Goal: Use online tool/utility: Utilize a website feature to perform a specific function

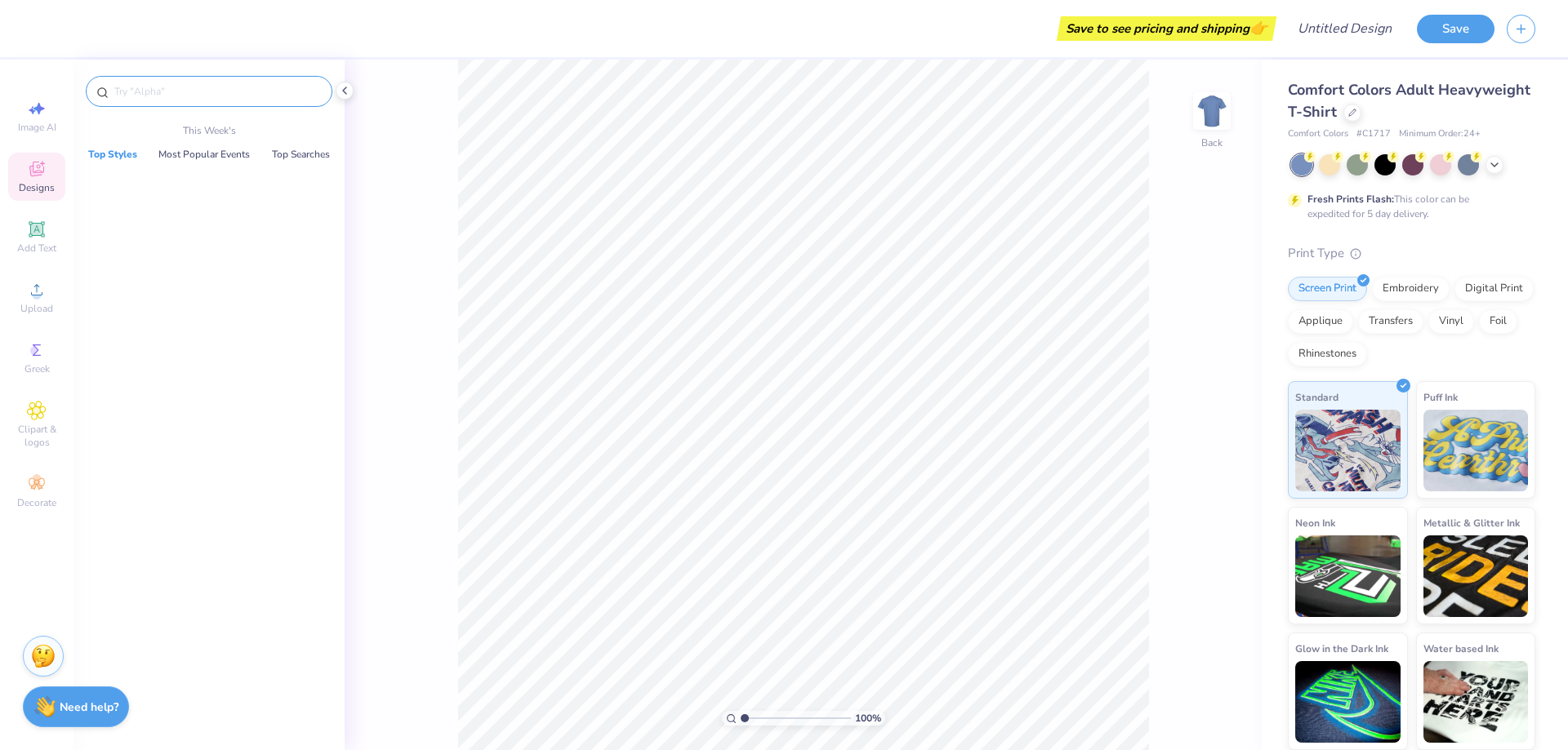
click at [199, 90] on input "text" at bounding box center [217, 91] width 209 height 16
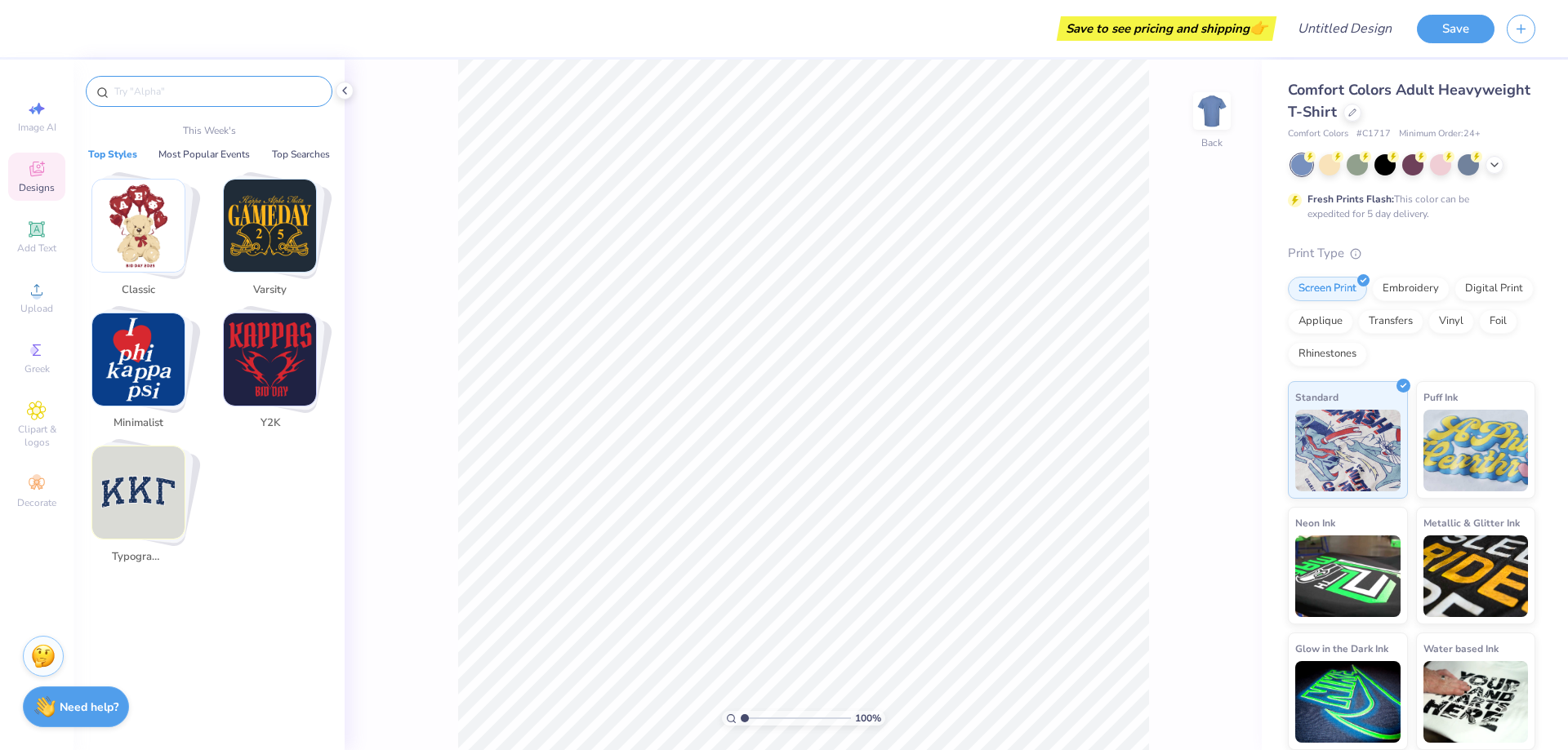
click at [198, 90] on input "text" at bounding box center [217, 91] width 209 height 16
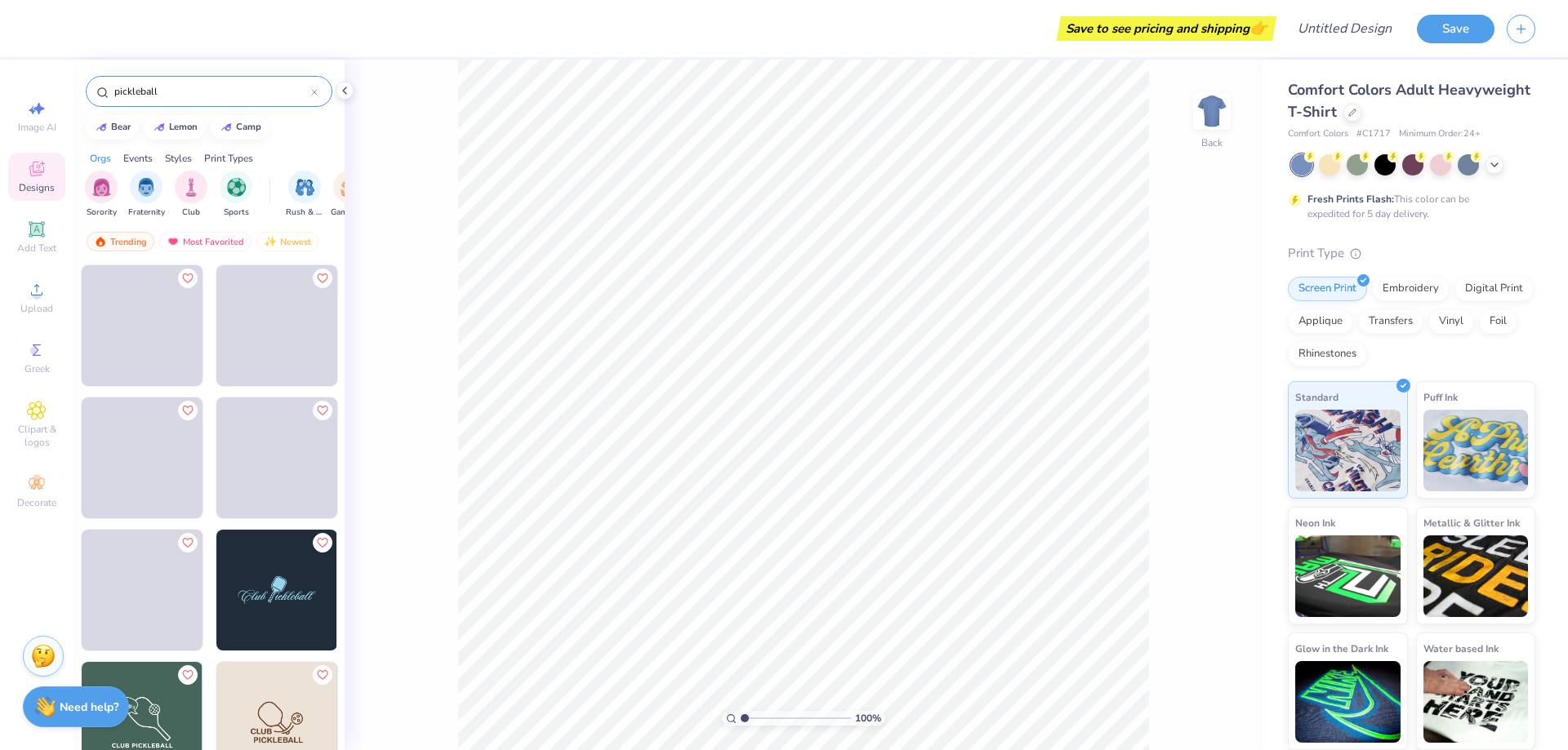
click at [113, 90] on input "pickleball" at bounding box center [212, 91] width 198 height 16
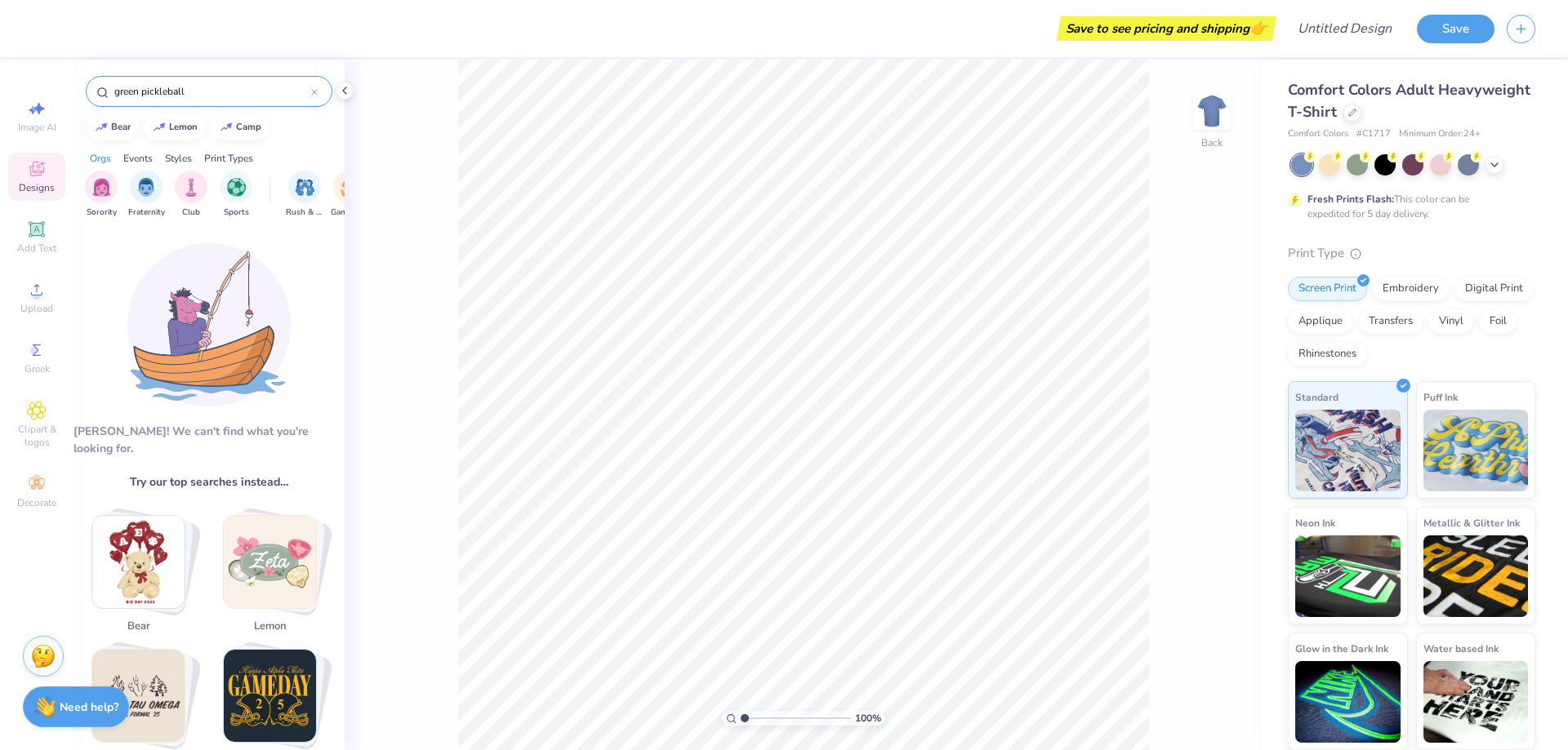
type input "green pickleball"
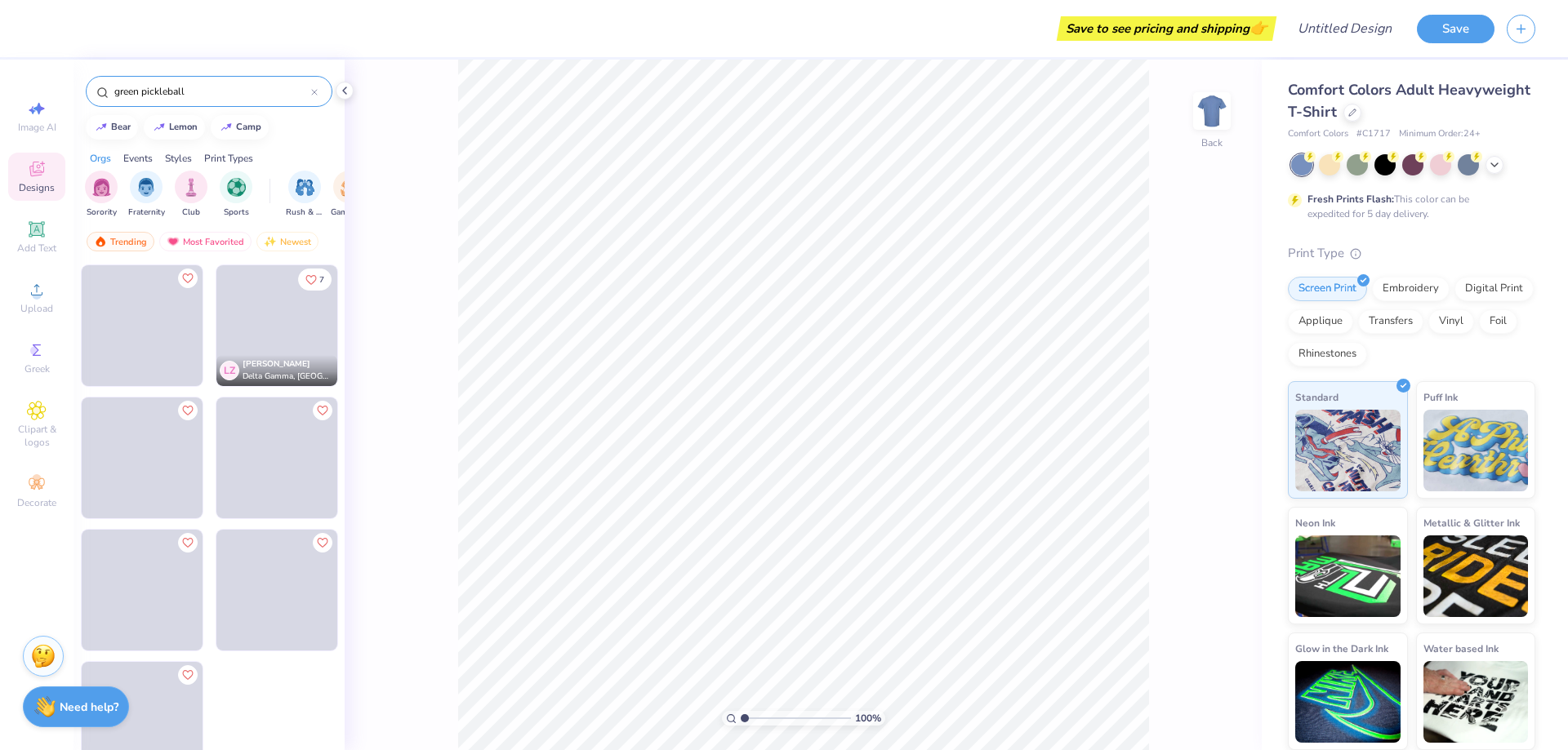
click at [389, 528] on div "100 % Back" at bounding box center [804, 404] width 917 height 691
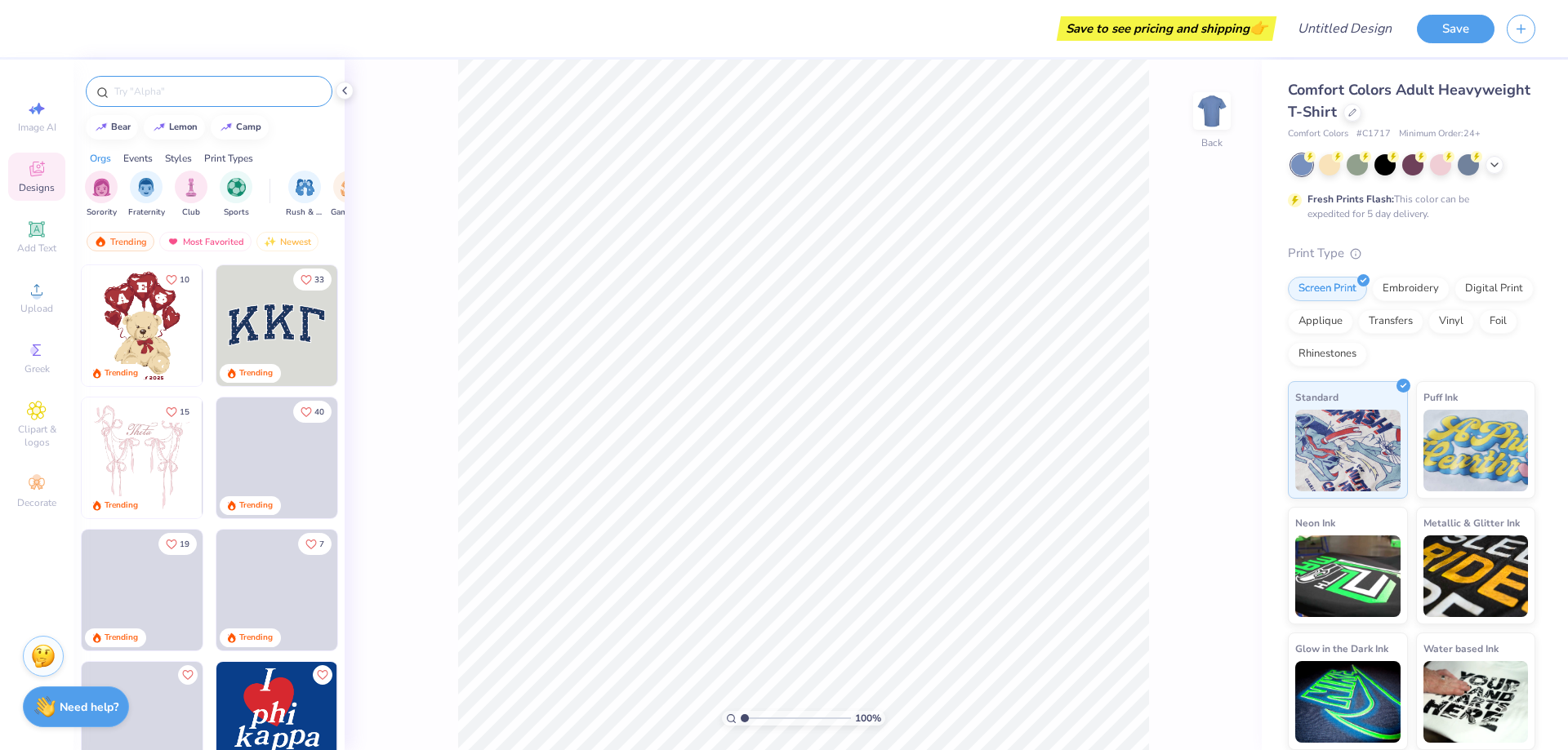
click at [183, 90] on input "text" at bounding box center [217, 91] width 209 height 16
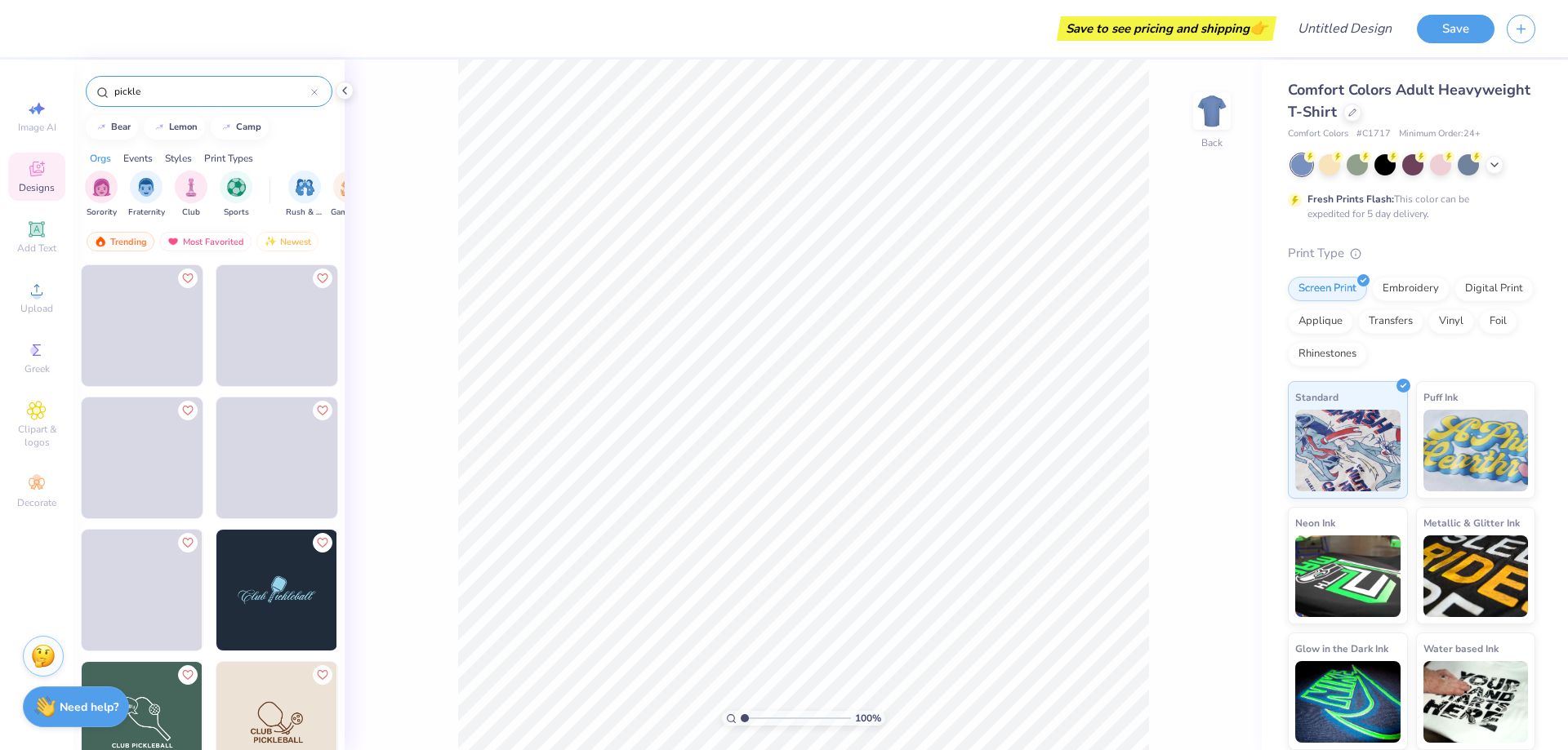
type input "pickle"
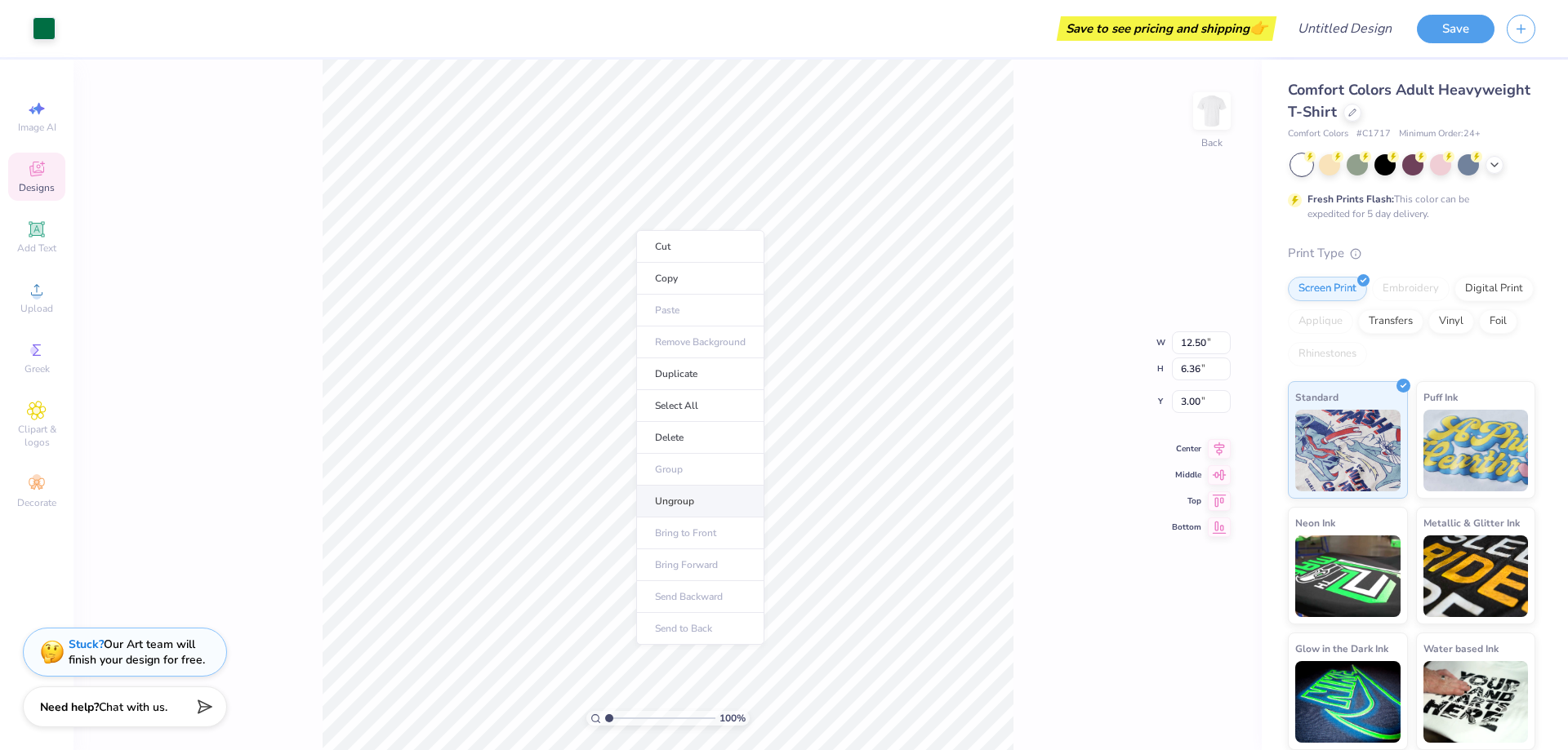
click at [710, 492] on li "Ungroup" at bounding box center [700, 502] width 128 height 32
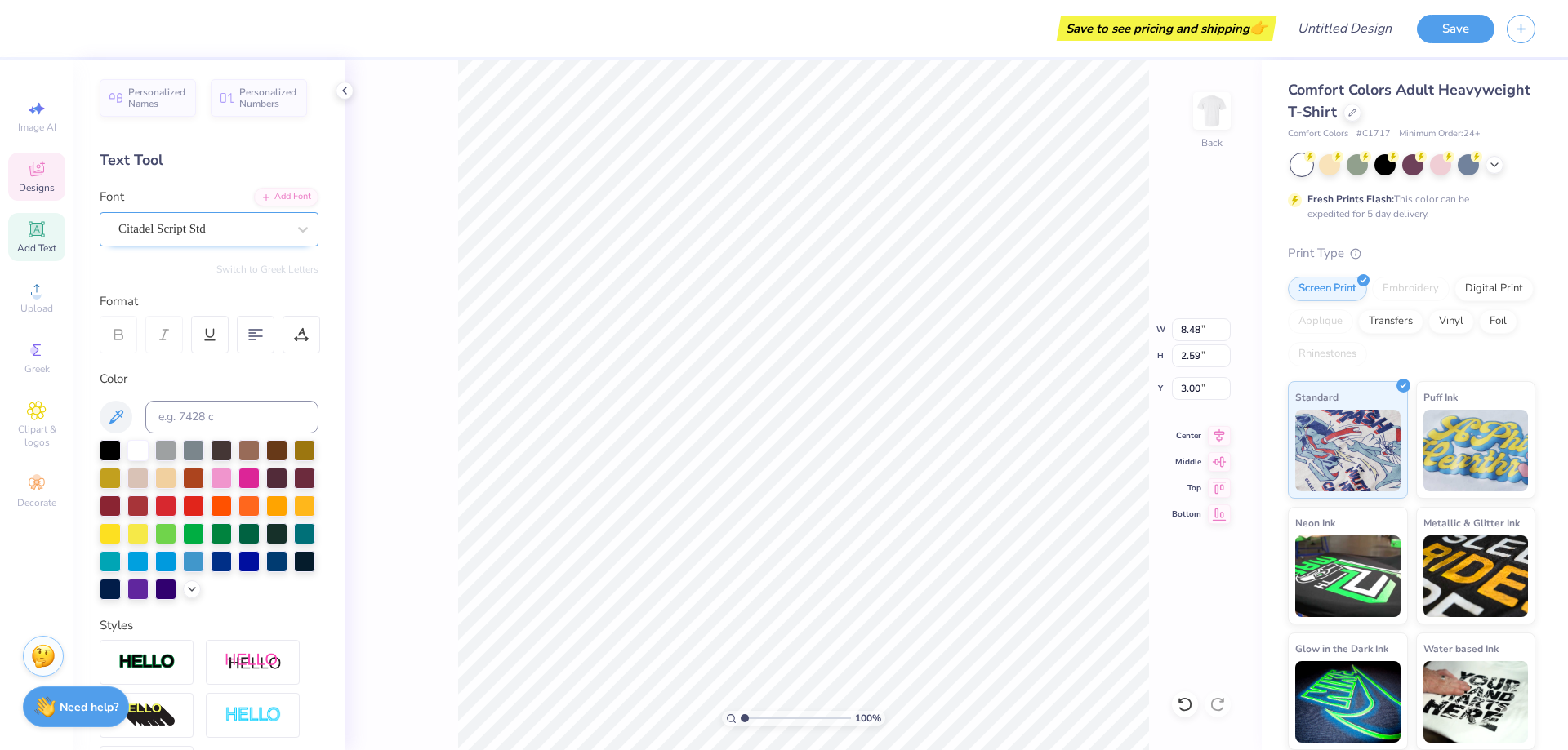
click at [194, 230] on div "Citadel Script Std" at bounding box center [202, 228] width 171 height 25
type input "1.08"
type input "0.39"
type input "6.54"
type input "0.42"
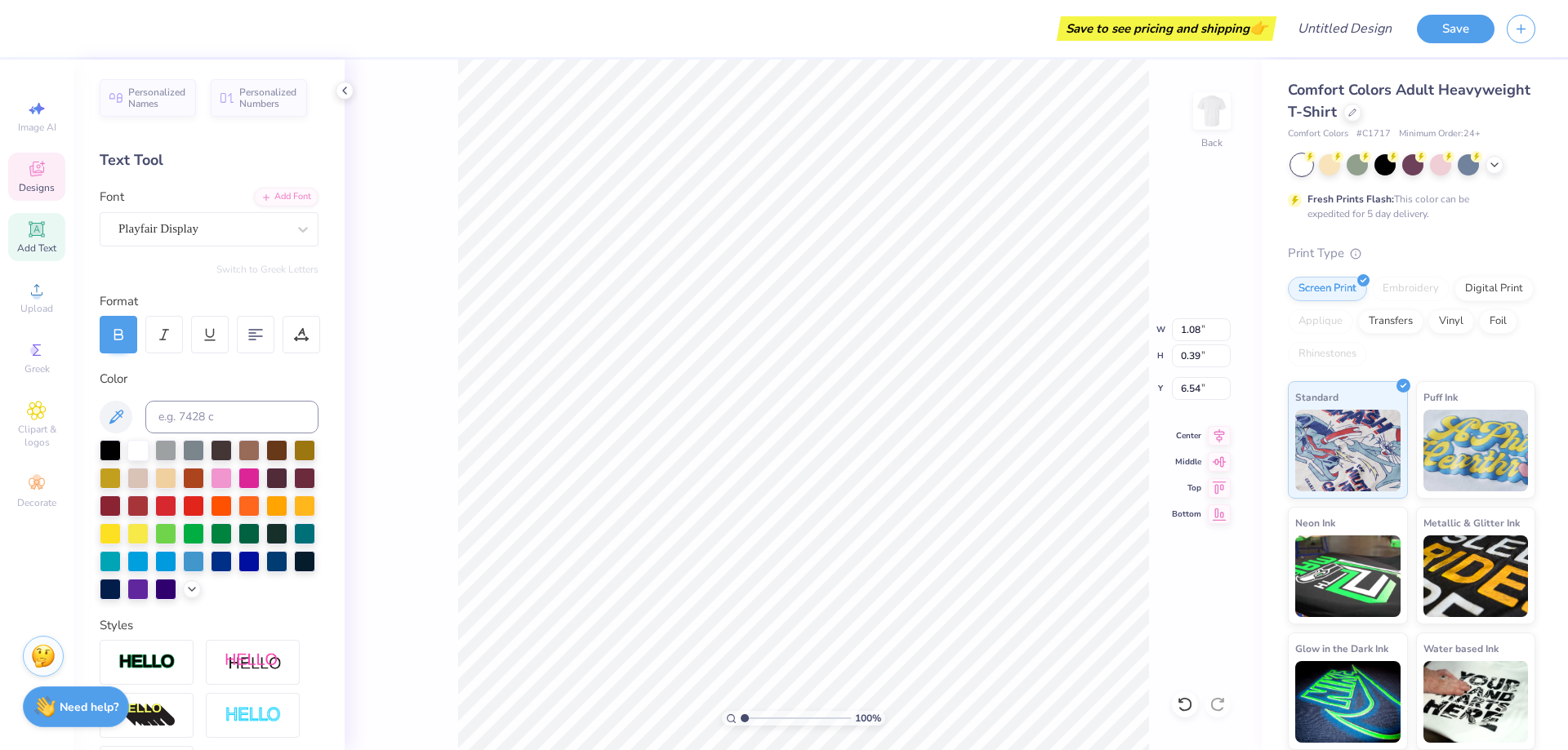
type input "0.32"
type input "6.09"
type input "1.08"
type input "0.39"
type input "6.54"
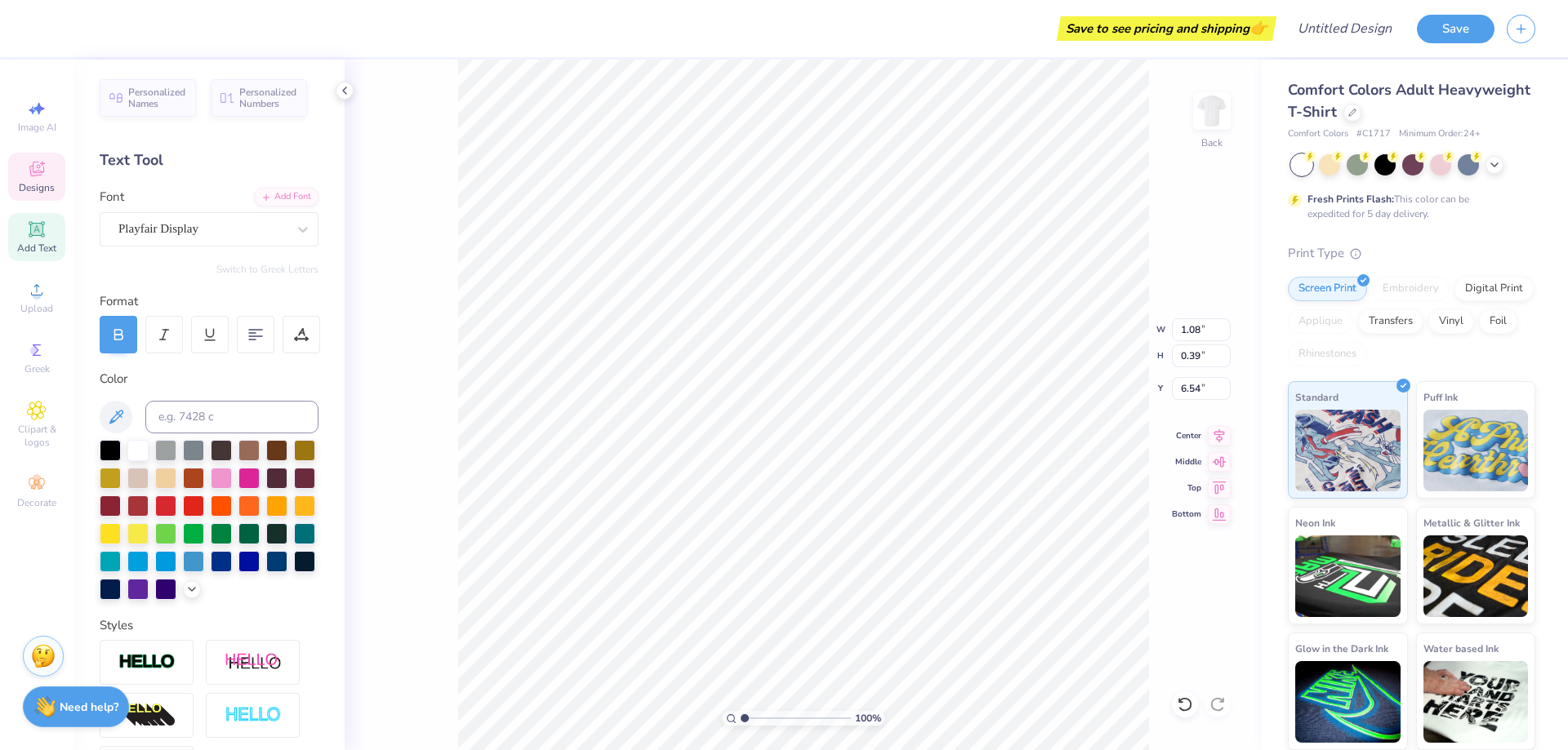
type input "0.42"
type input "0.32"
type input "6.09"
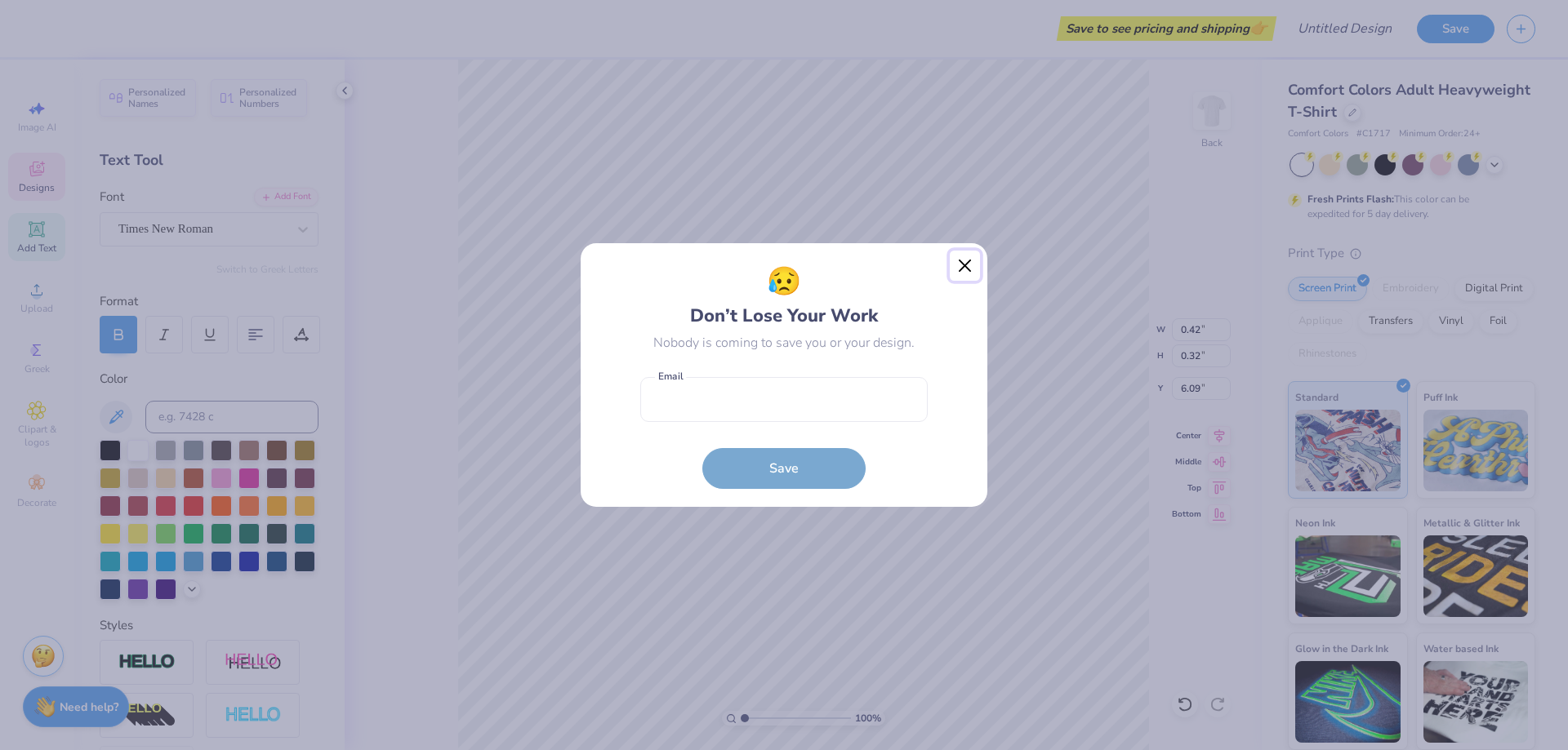
click at [963, 264] on button "Close" at bounding box center [964, 266] width 31 height 31
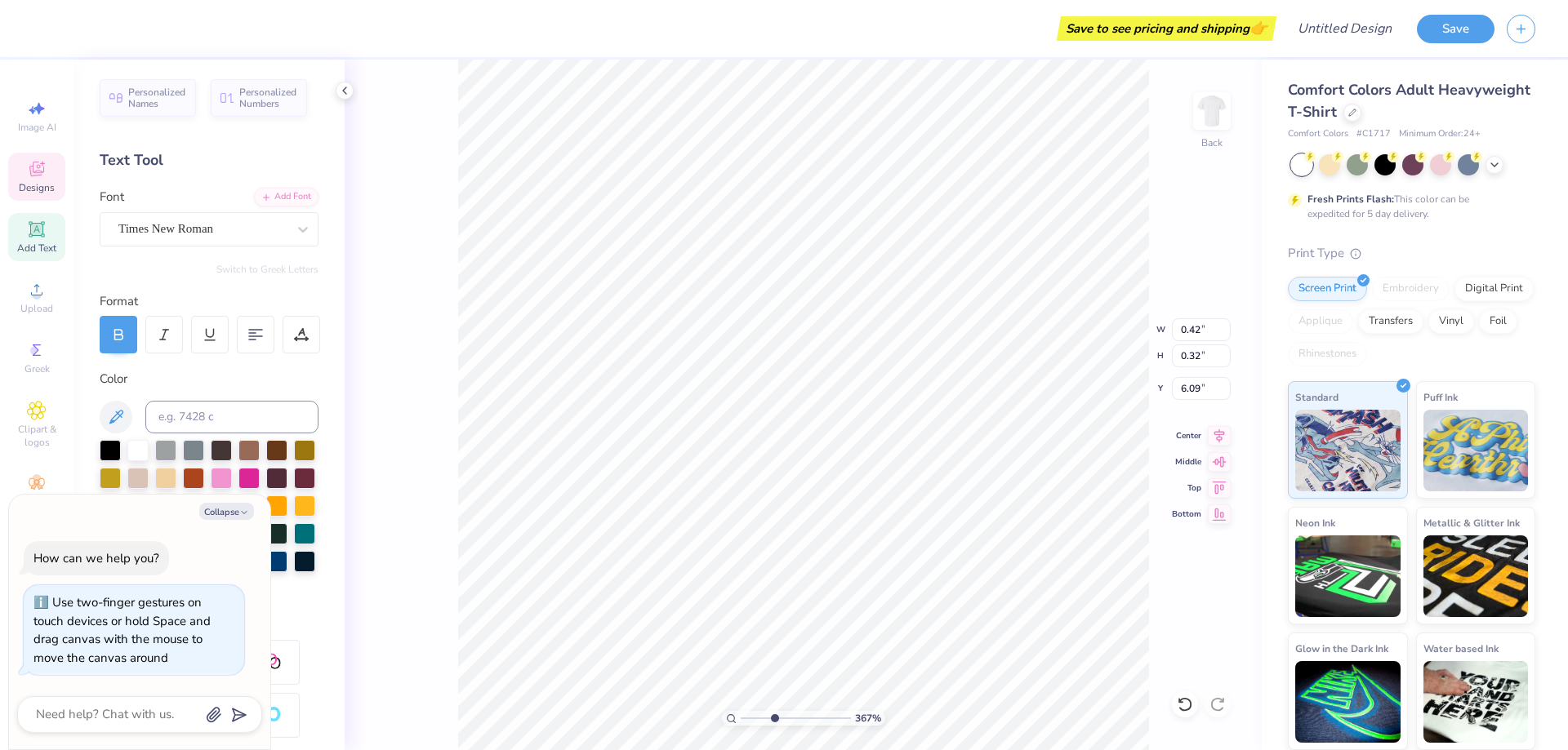
type input "3.6716840780171"
type input "6.36"
type input "3.12"
type input "5.03"
type textarea "x"
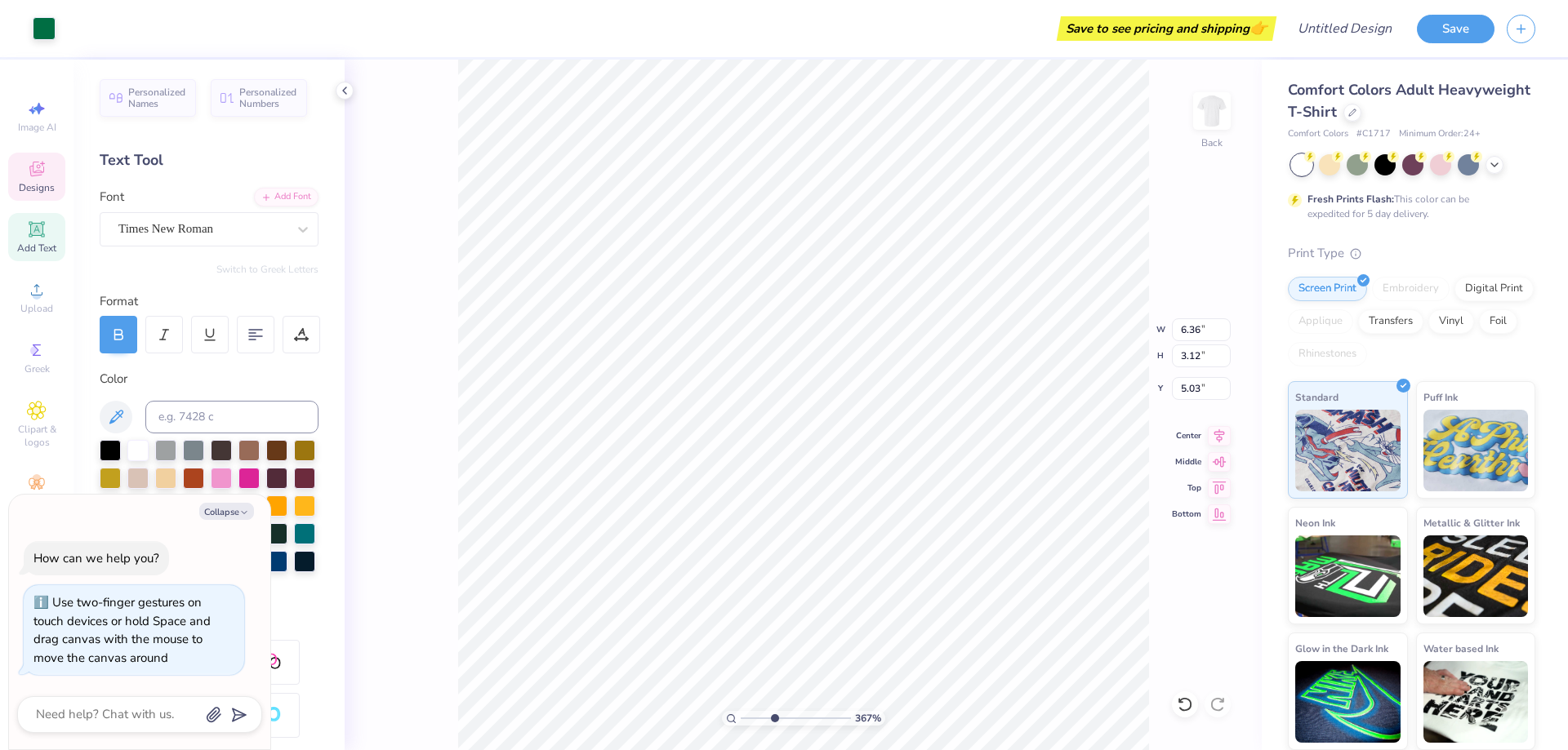
type input "3.6716840780171"
type input "1.20"
type input "5.78"
type textarea "x"
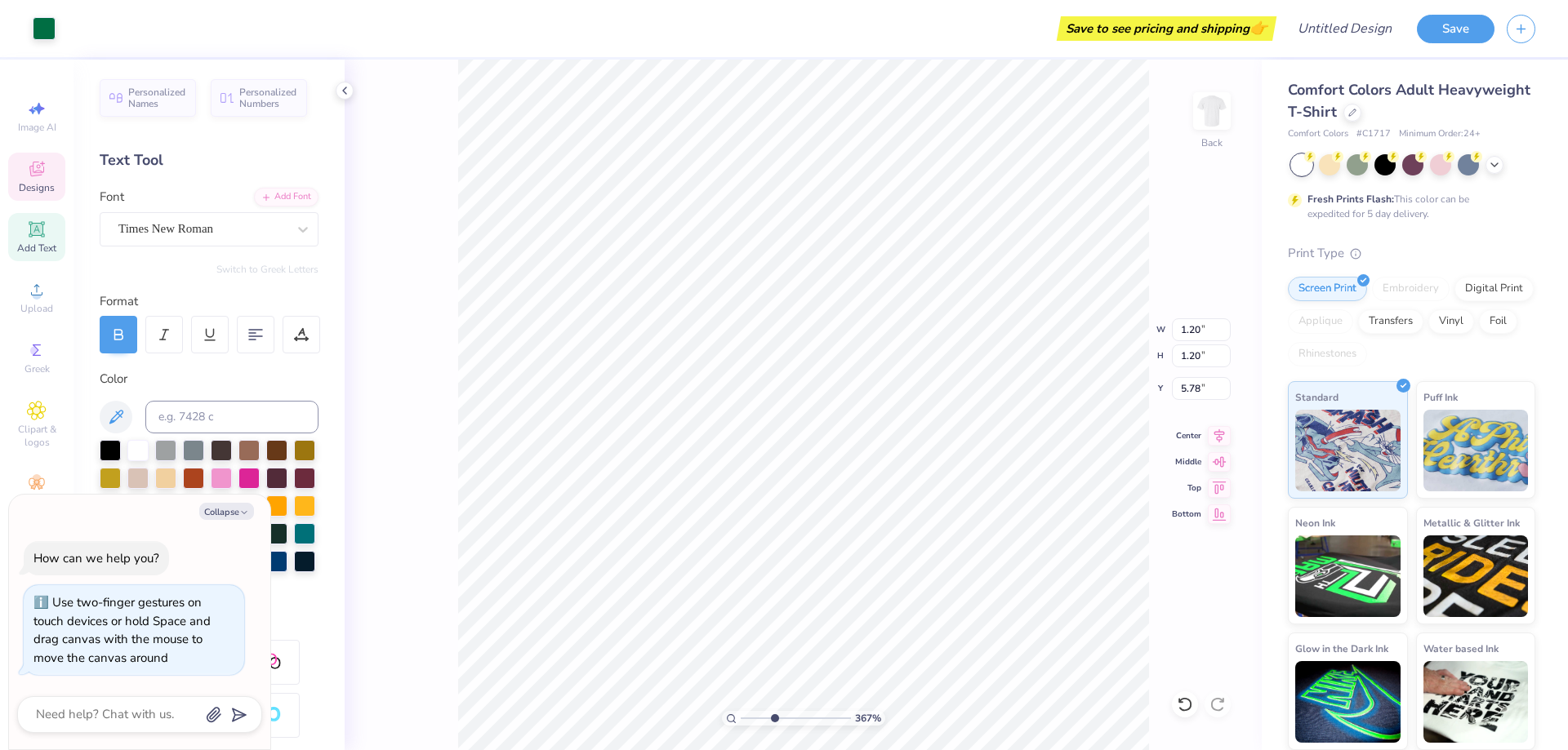
type input "3.6716840780171"
type input "5.68"
type textarea "x"
type input "3.6716840780171"
type input "1.90"
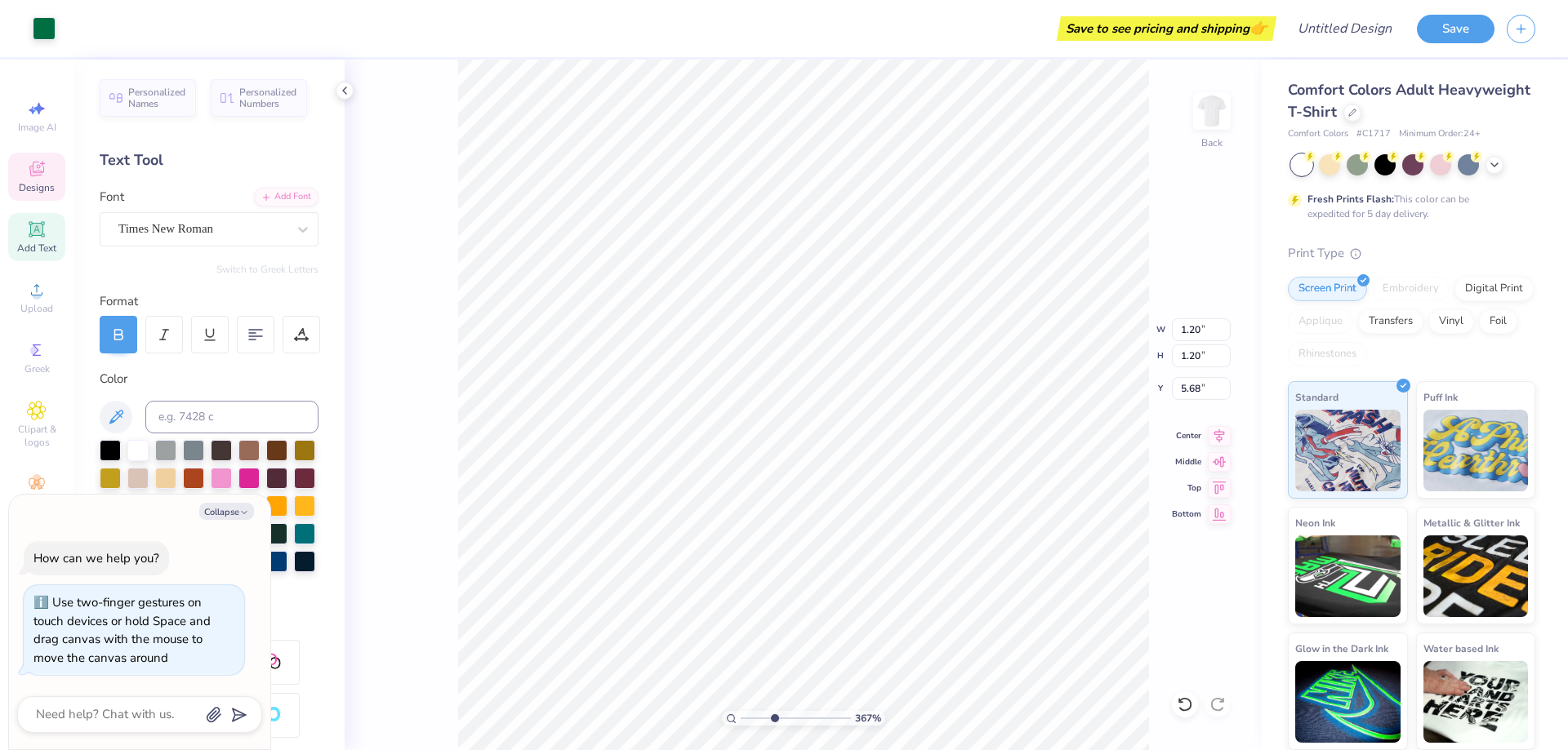
type input "1.90"
type textarea "x"
type input "3.6716840780171"
type input "5.93"
type textarea "x"
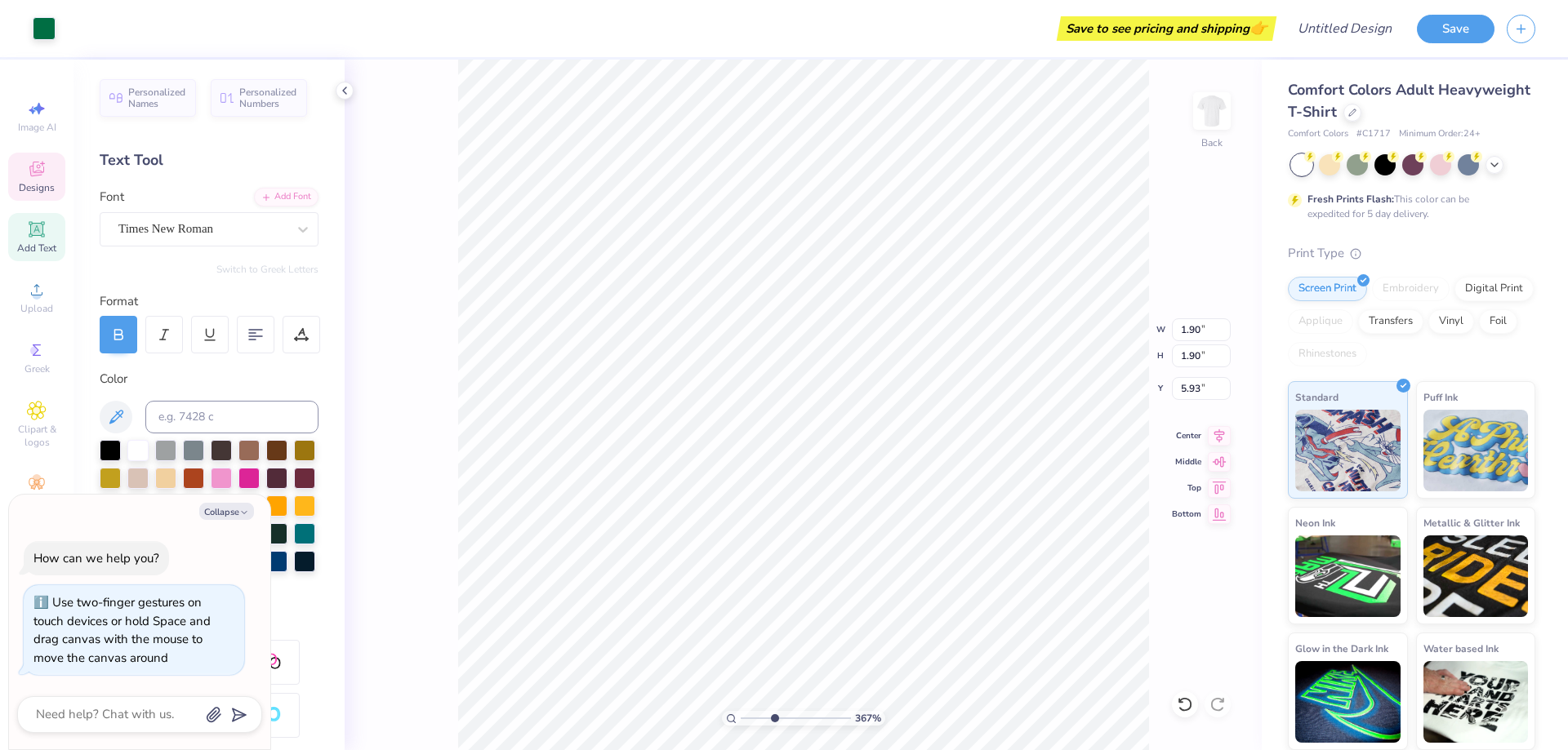
type input "3.6716840780171"
type input "1.20"
type input "5.68"
type textarea "x"
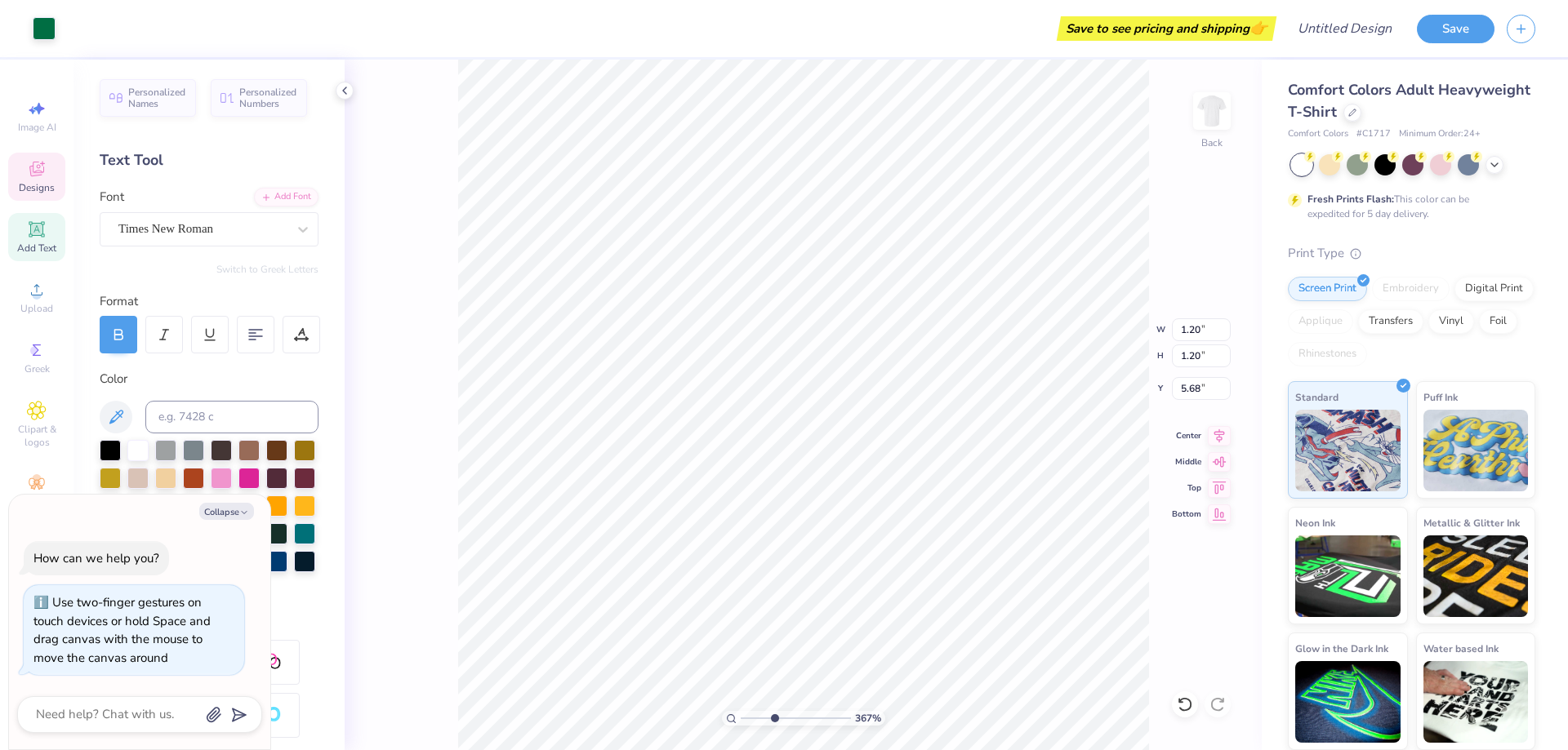
type input "3.6716840780171"
type input "5.33"
type textarea "x"
type input "3.6716840780171"
type textarea "x"
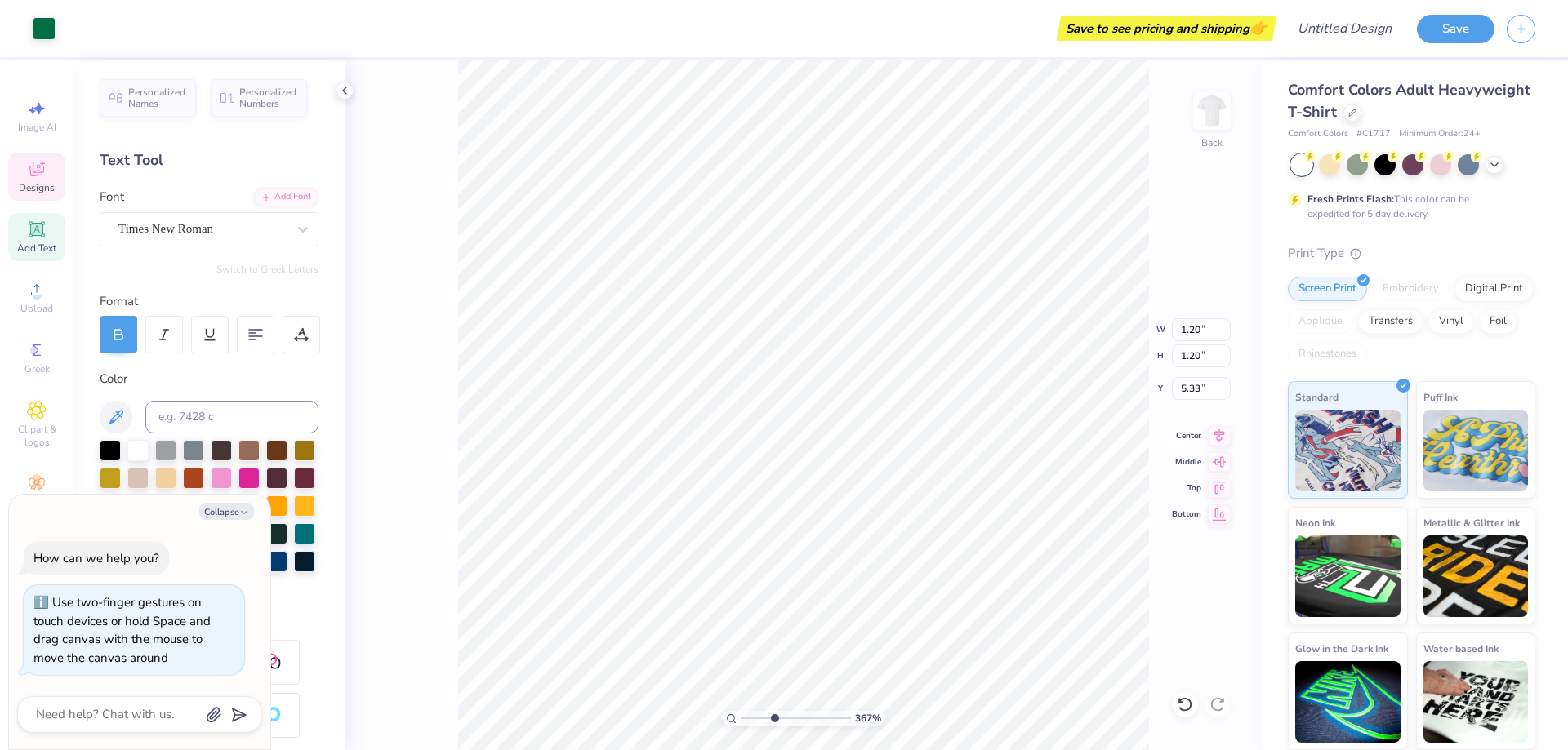
type input "3.6716840780171"
type textarea "x"
type input "3.6716840780171"
type textarea "x"
type input "3.6716840780171"
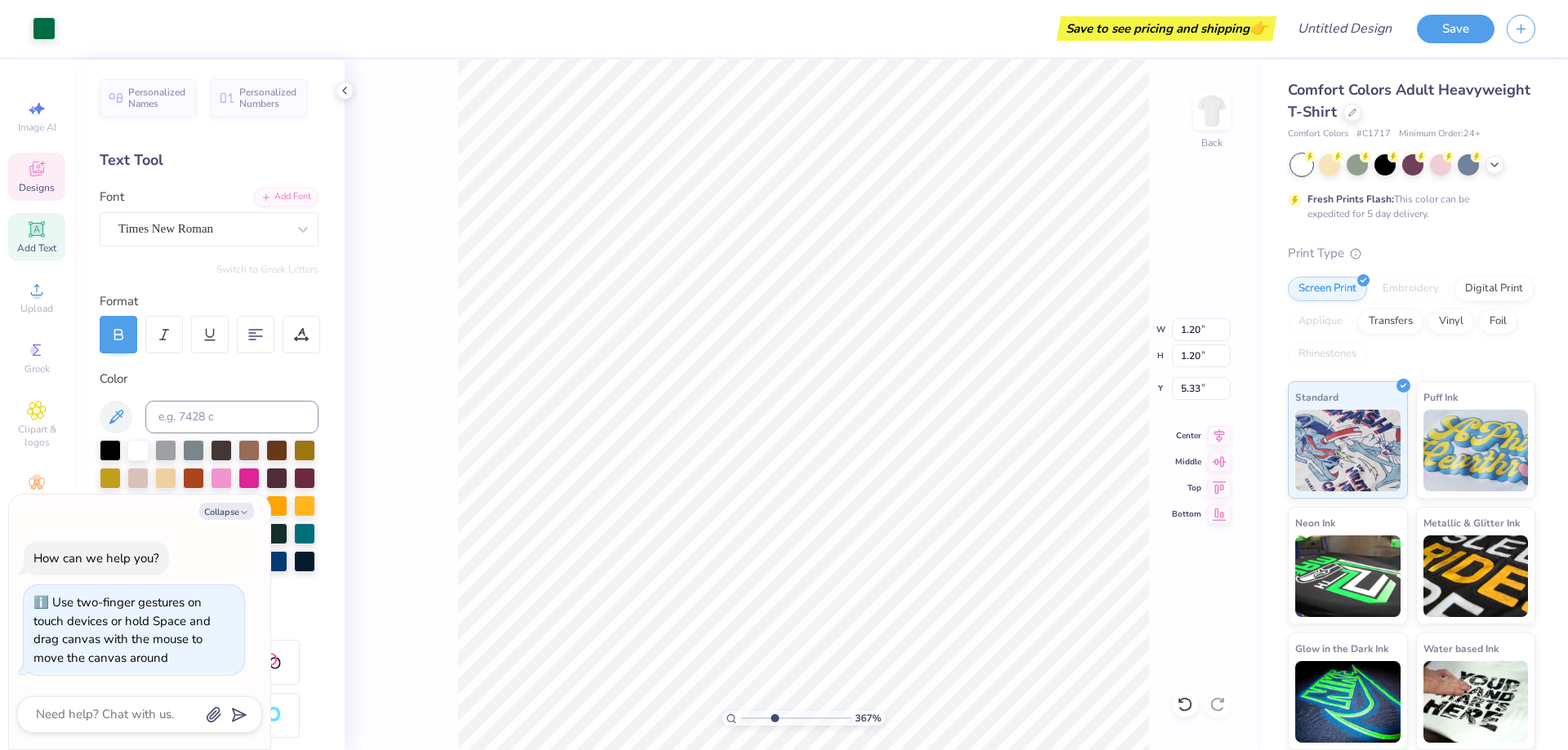
type textarea "x"
type input "3.6716840780171"
type textarea "x"
type input "3.6716840780171"
type textarea "x"
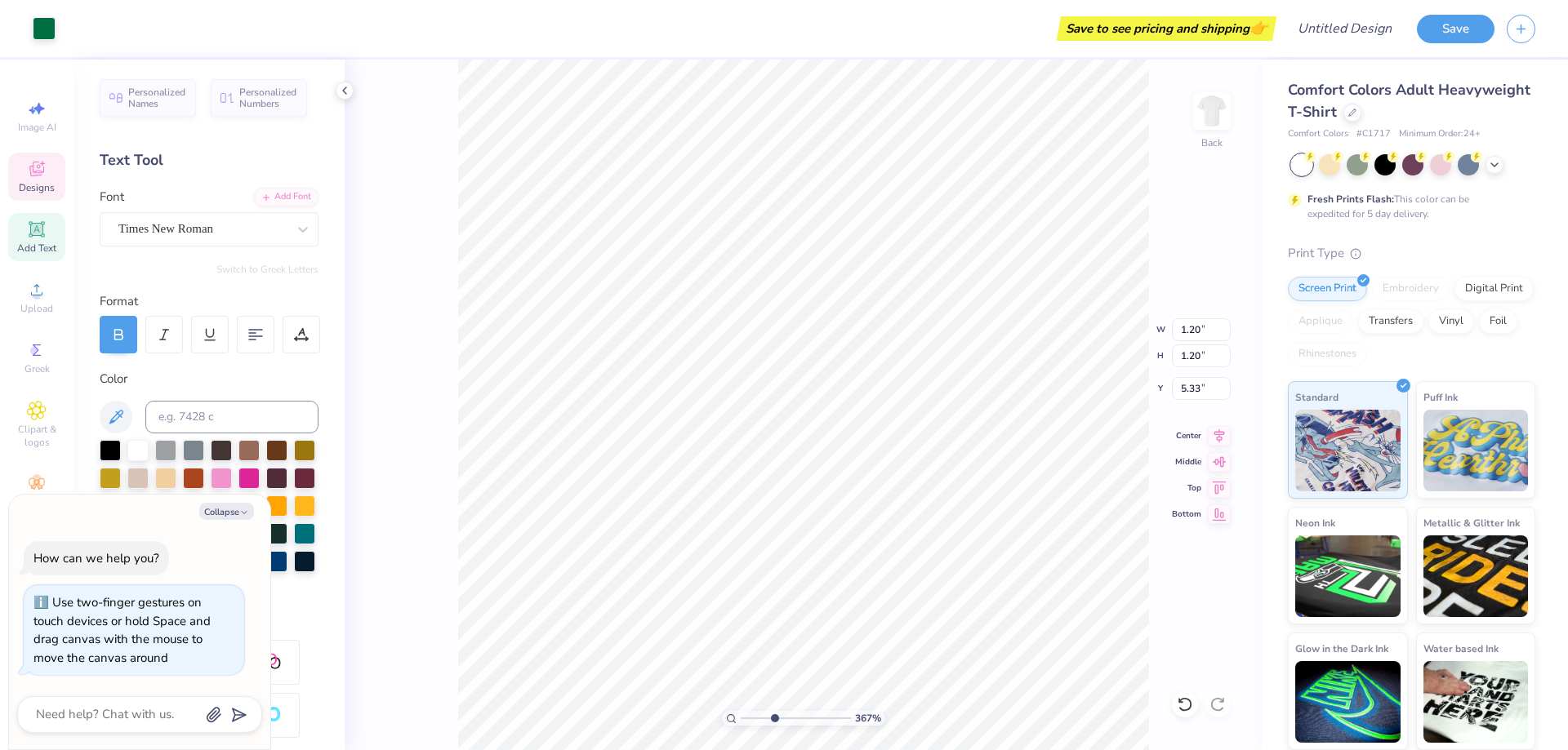
type input "3.6716840780171"
type textarea "x"
type input "3.6716840780171"
type textarea "x"
type input "3.6716840780171"
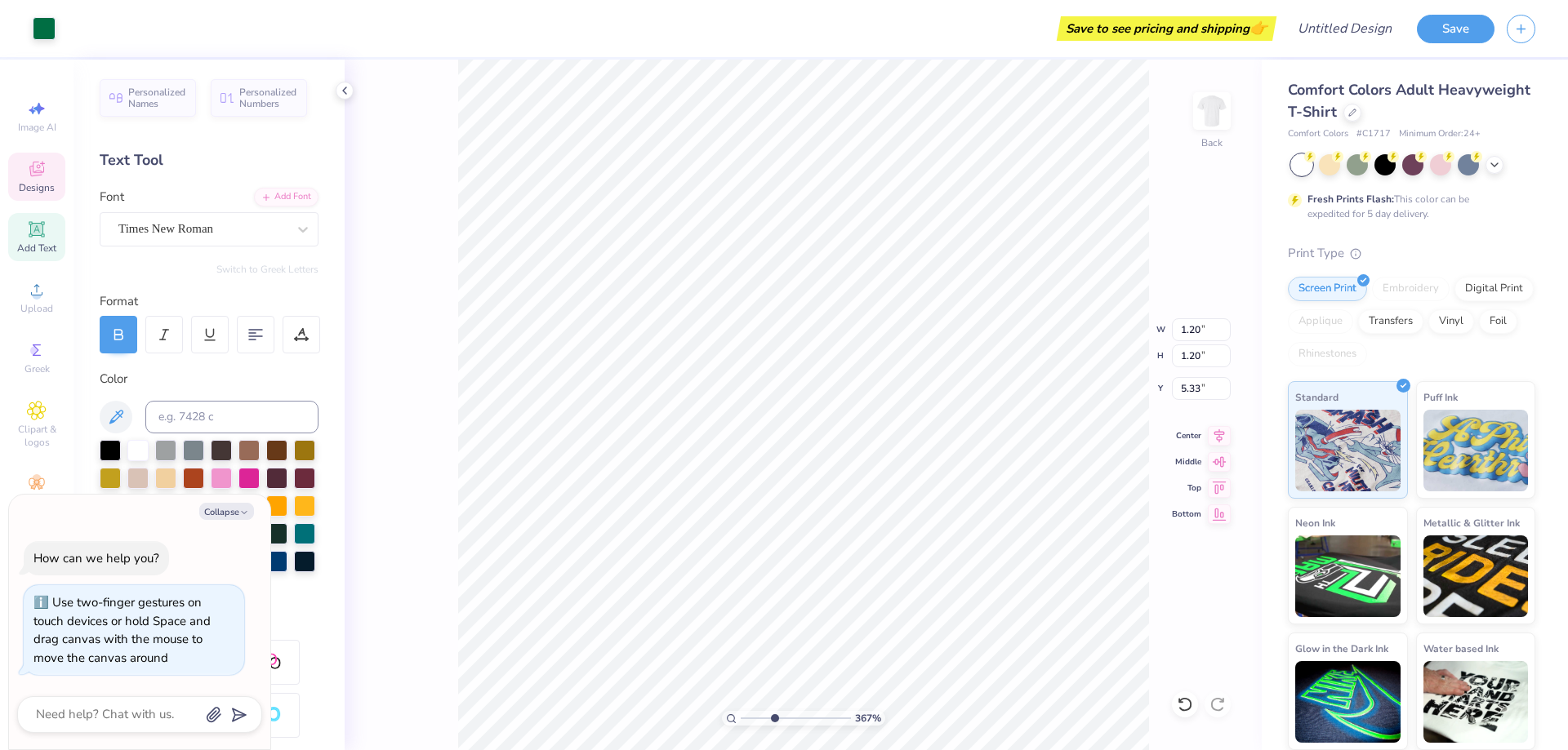
type textarea "x"
type input "3.6716840780171"
type textarea "x"
type input "3.6716840780171"
type textarea "x"
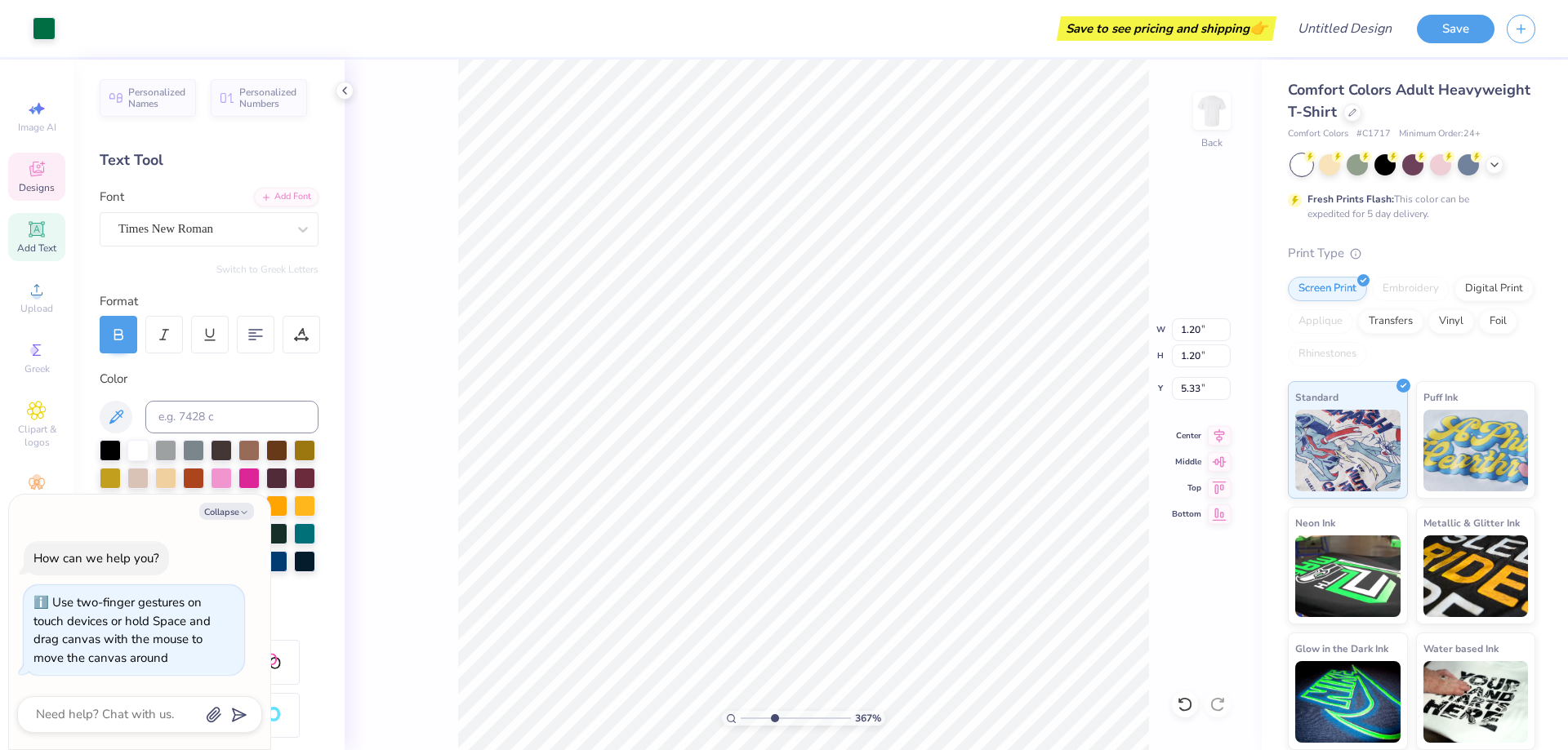
type input "3.6716840780171"
type textarea "x"
type input "3.6716840780171"
type textarea "x"
type input "3.6716840780171"
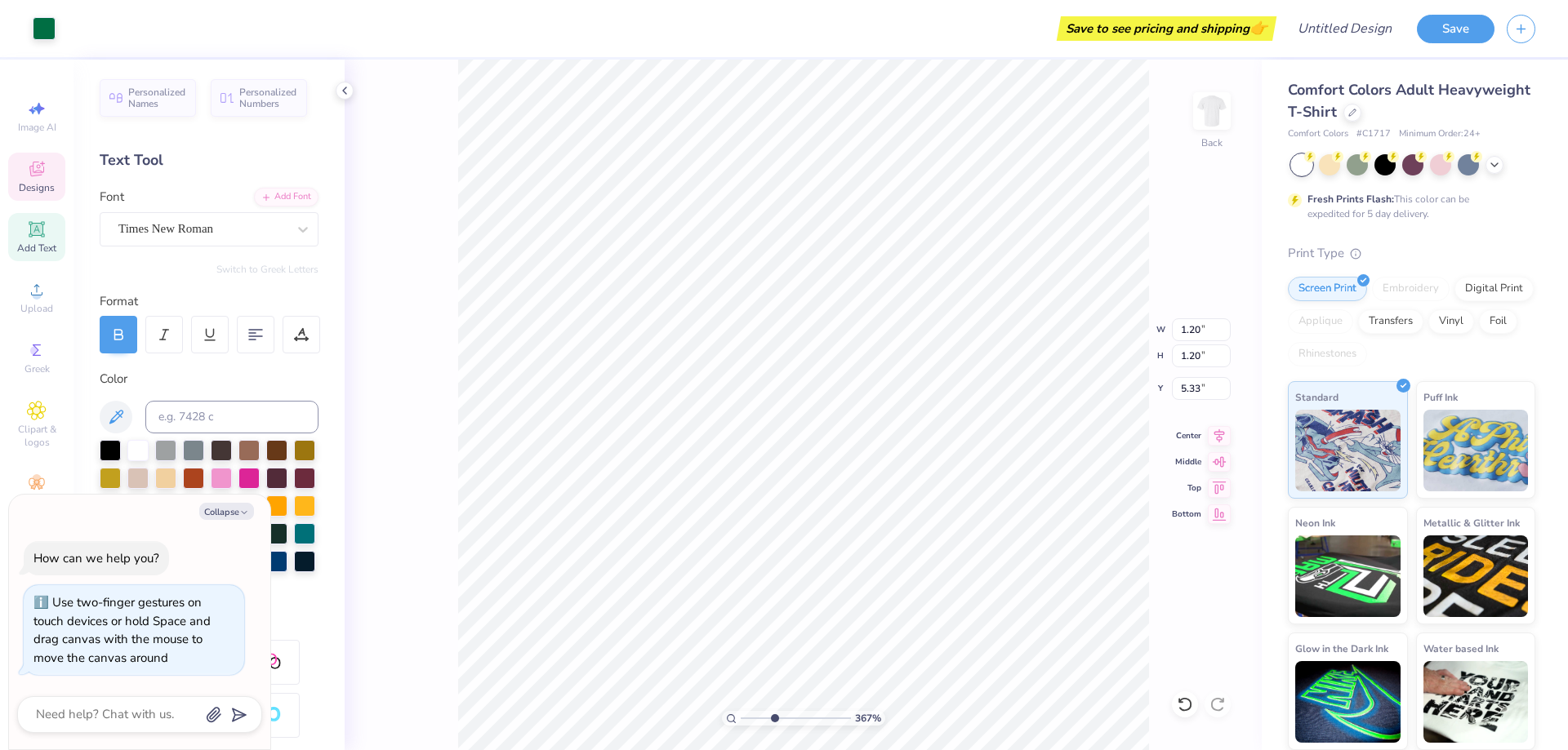
type textarea "x"
